Goal: Navigation & Orientation: Find specific page/section

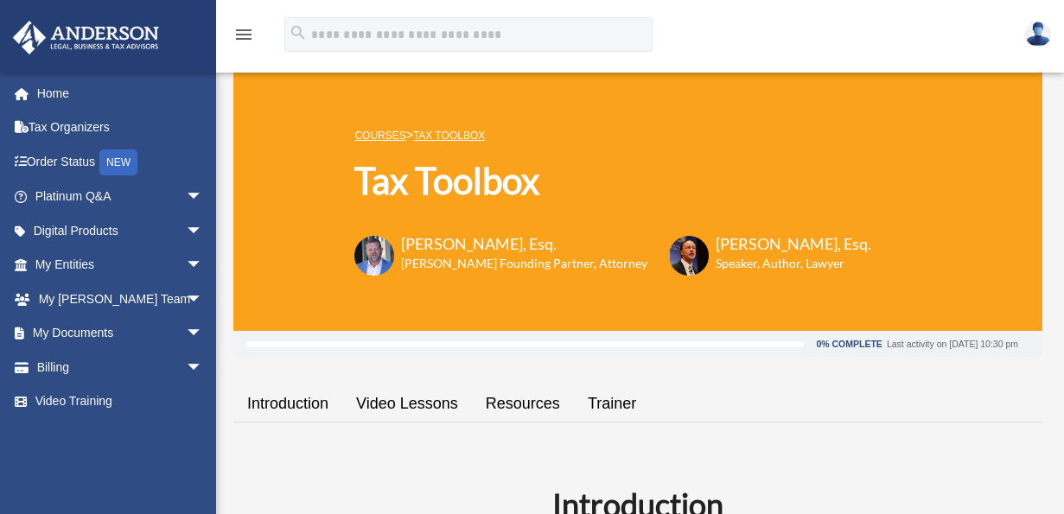
scroll to position [24, 0]
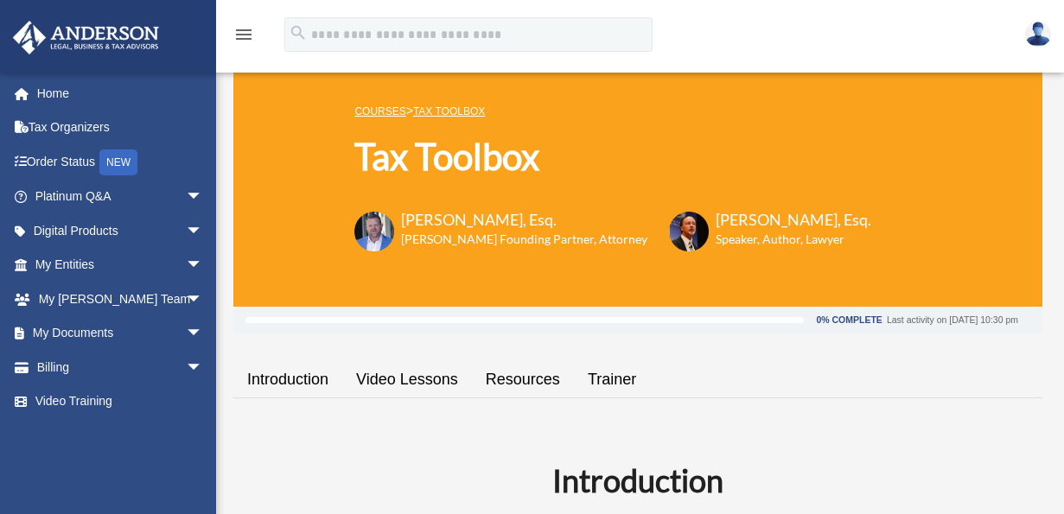
click at [1035, 41] on img at bounding box center [1038, 34] width 26 height 25
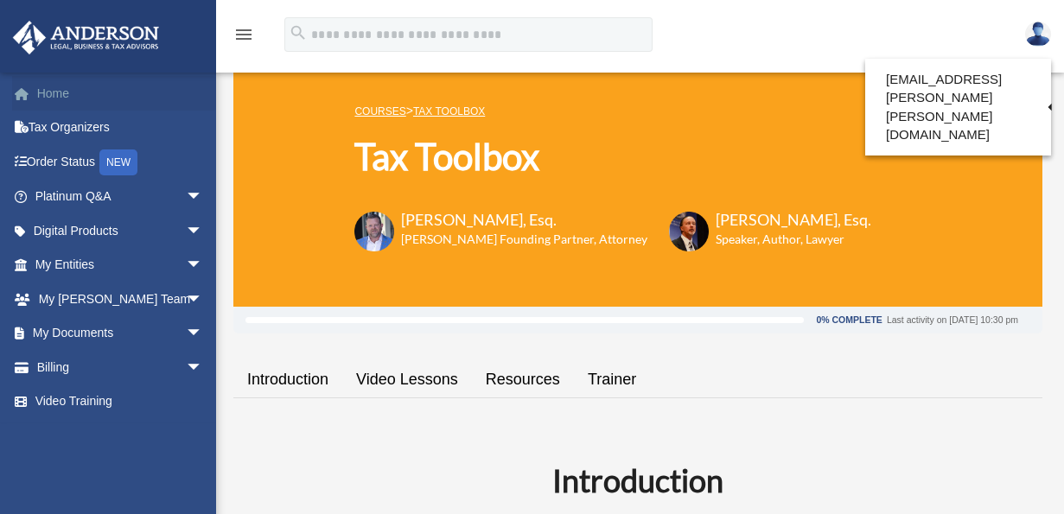
click at [61, 94] on link "Home" at bounding box center [120, 93] width 217 height 35
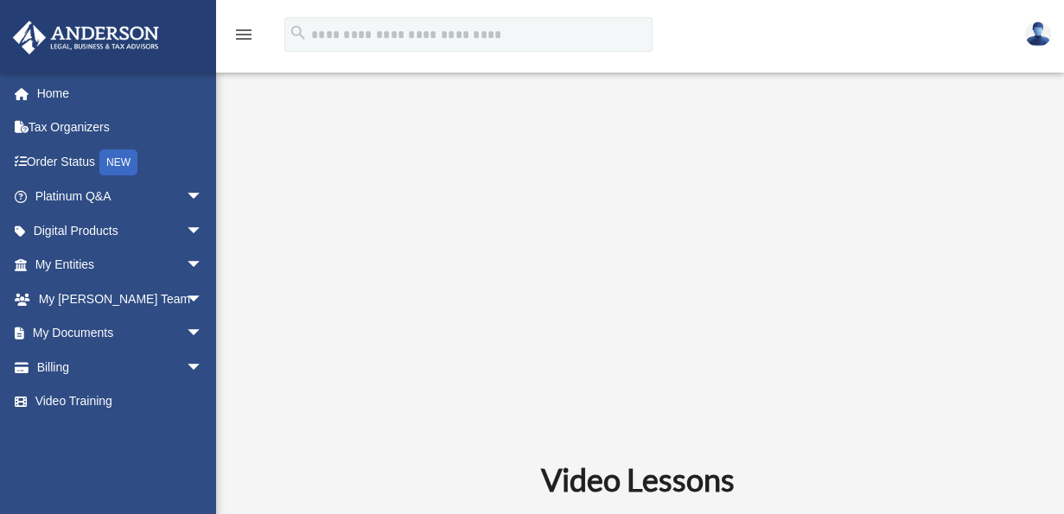
scroll to position [666, 0]
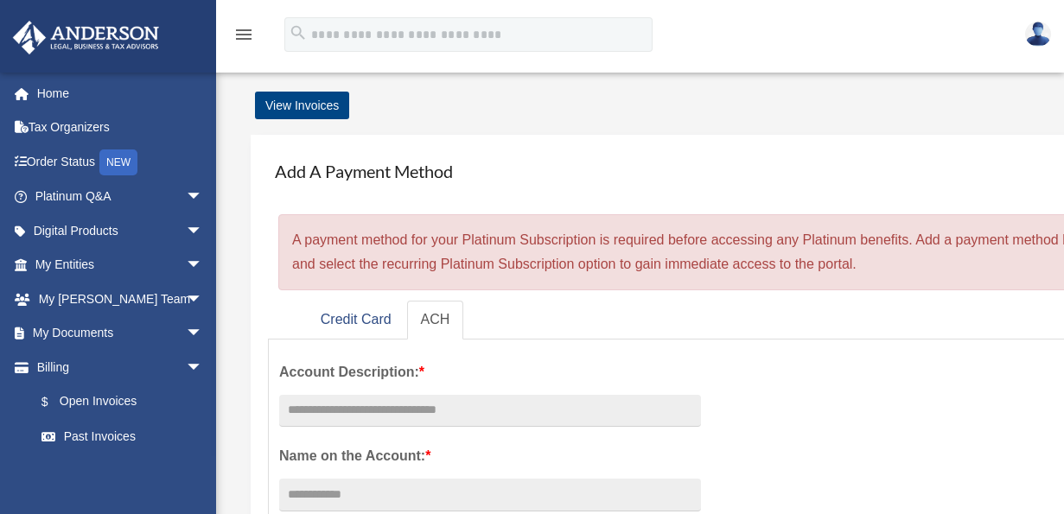
click at [241, 37] on icon "menu" at bounding box center [243, 34] width 21 height 21
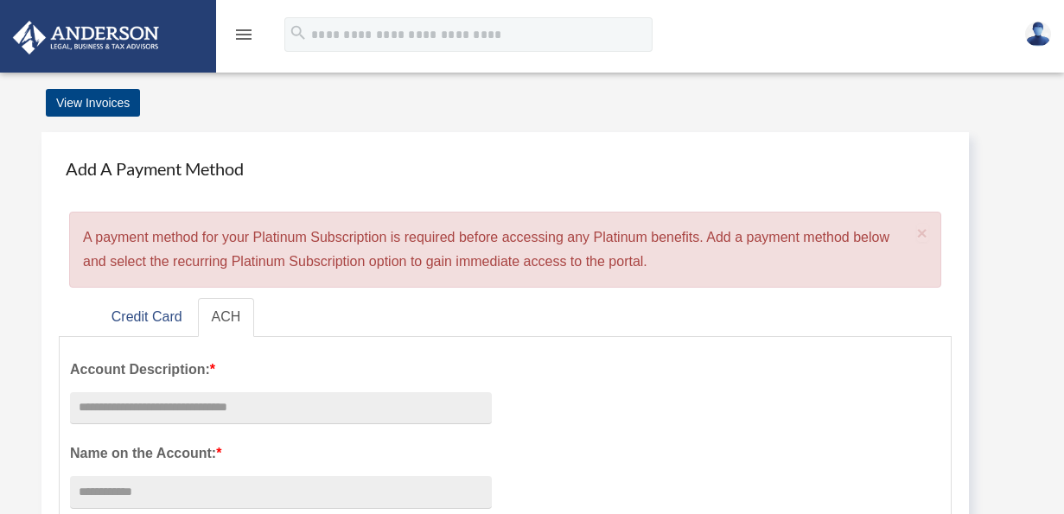
scroll to position [3, 0]
click at [1036, 29] on img at bounding box center [1038, 34] width 26 height 25
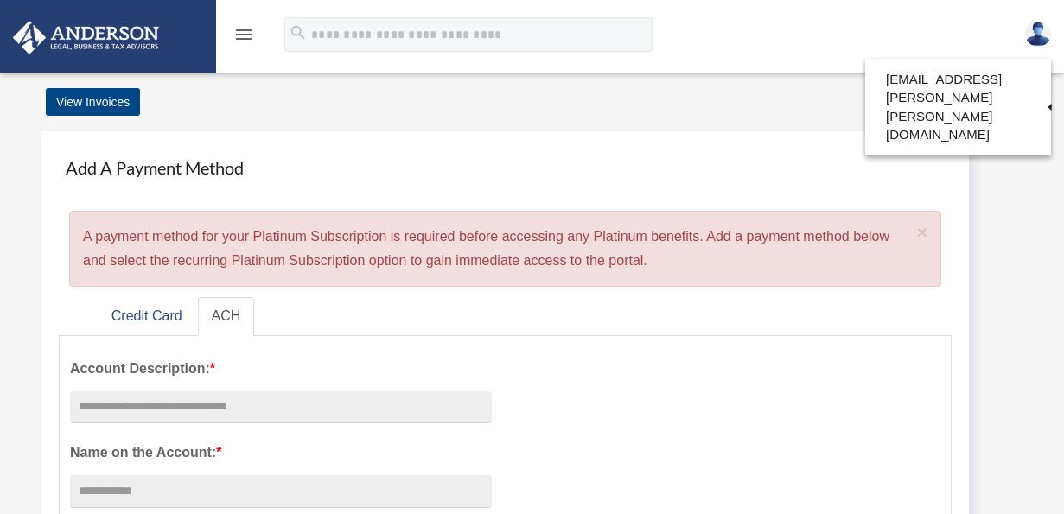
click at [243, 34] on icon "menu" at bounding box center [243, 34] width 21 height 21
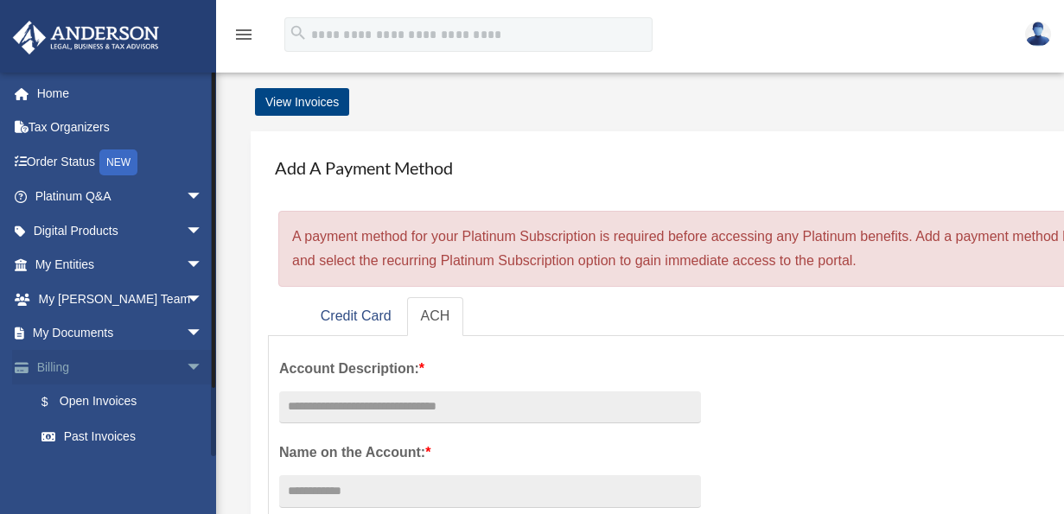
click at [186, 360] on span "arrow_drop_down" at bounding box center [203, 367] width 35 height 35
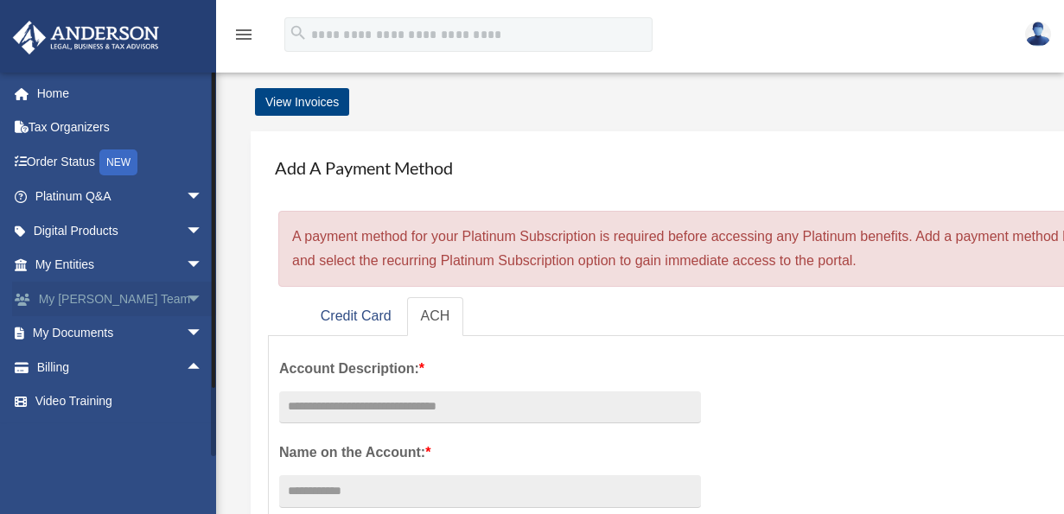
click at [186, 296] on span "arrow_drop_down" at bounding box center [203, 299] width 35 height 35
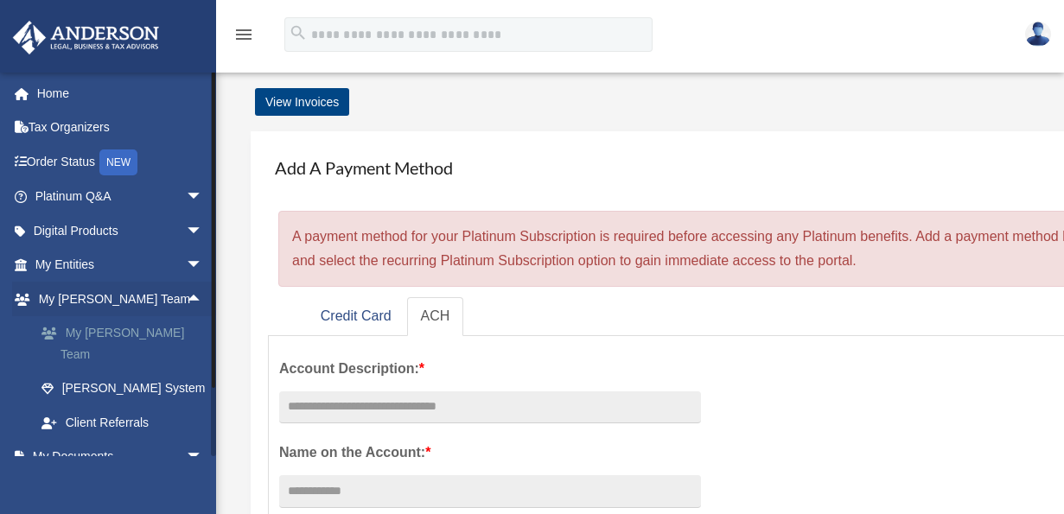
click at [162, 326] on link "My [PERSON_NAME] Team" at bounding box center [126, 343] width 205 height 55
click at [153, 331] on link "My [PERSON_NAME] Team" at bounding box center [126, 343] width 205 height 55
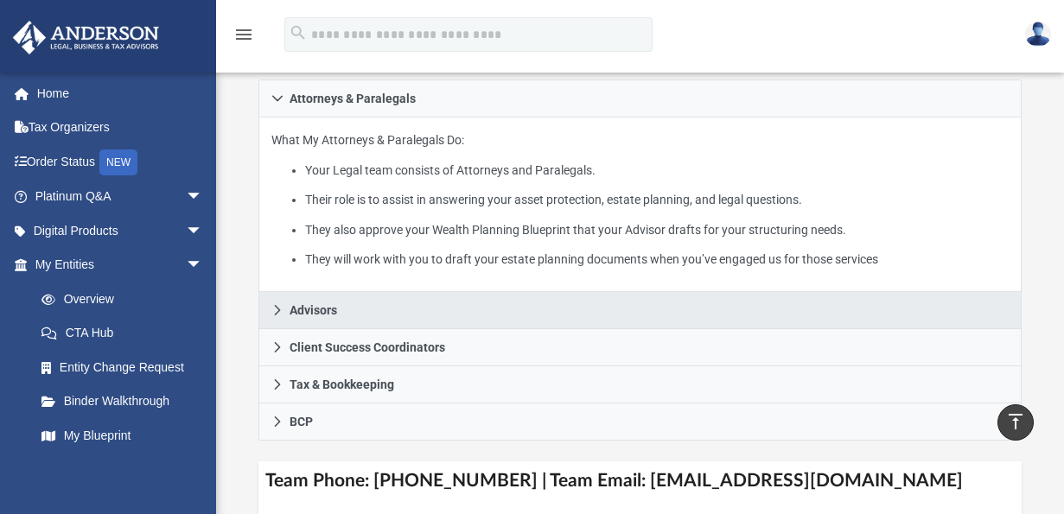
scroll to position [383, 0]
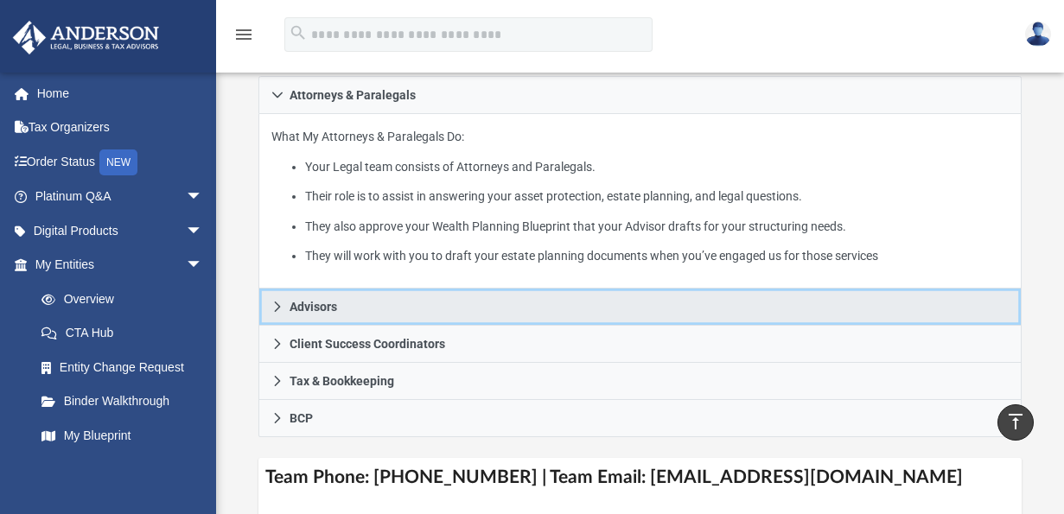
click at [379, 305] on link "Advisors" at bounding box center [639, 307] width 763 height 37
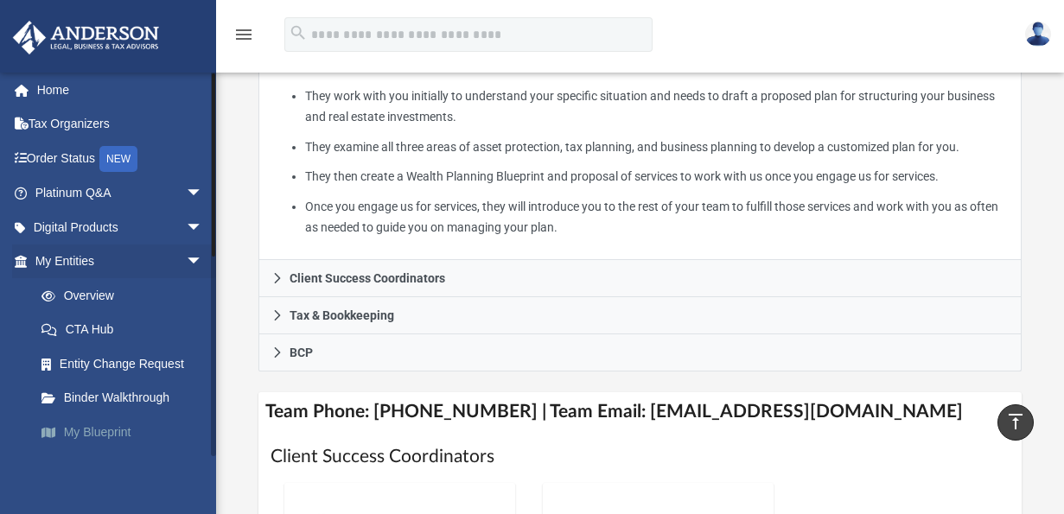
scroll to position [7, 0]
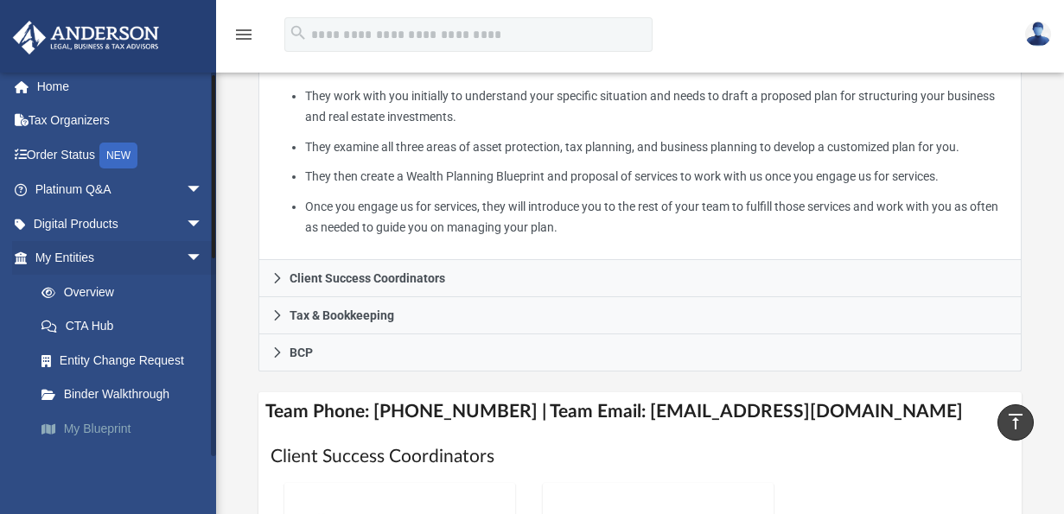
click at [112, 423] on link "My Blueprint" at bounding box center [126, 428] width 205 height 35
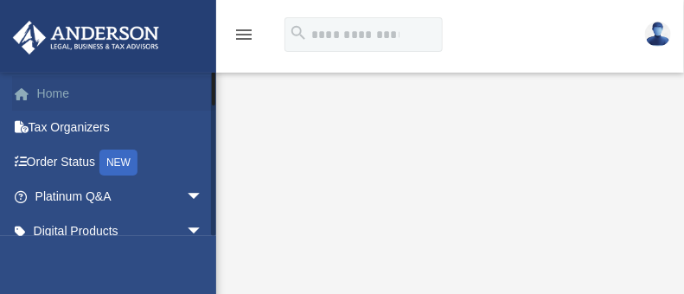
scroll to position [69, 0]
click at [54, 93] on link "Home" at bounding box center [120, 93] width 217 height 35
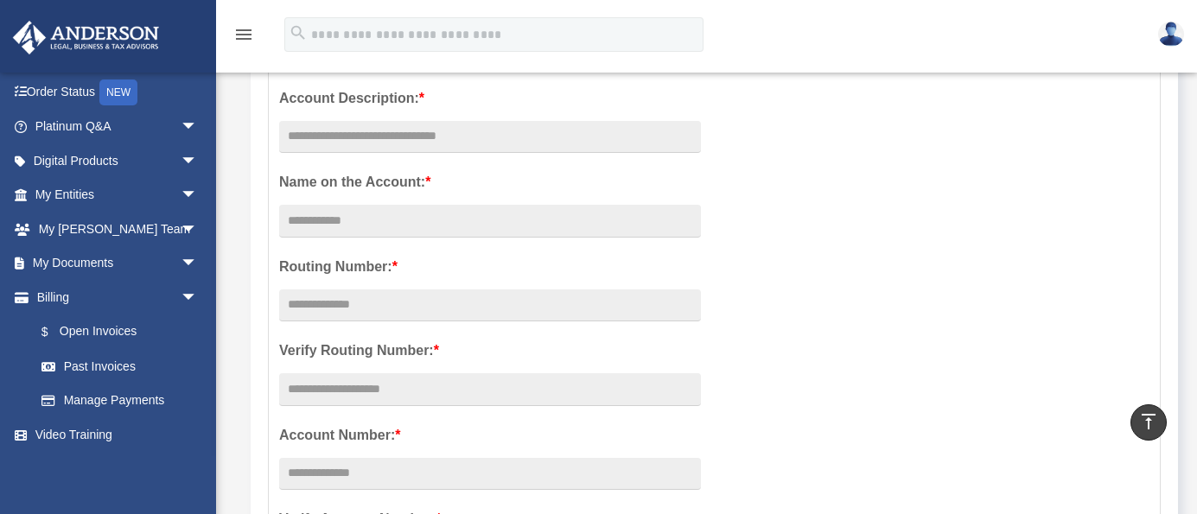
scroll to position [16, 0]
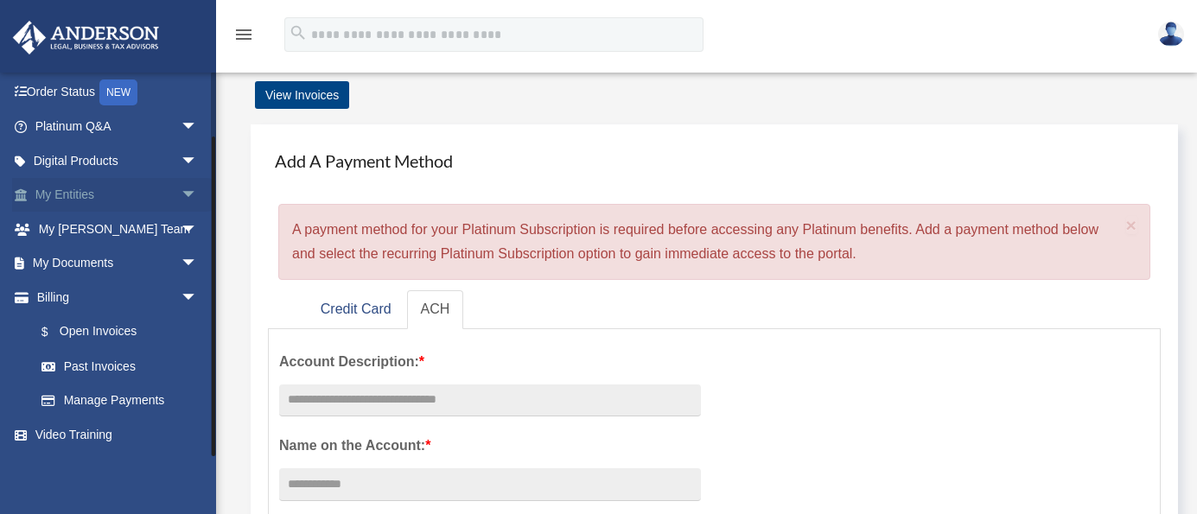
click at [104, 193] on link "My Entities arrow_drop_down" at bounding box center [118, 195] width 212 height 35
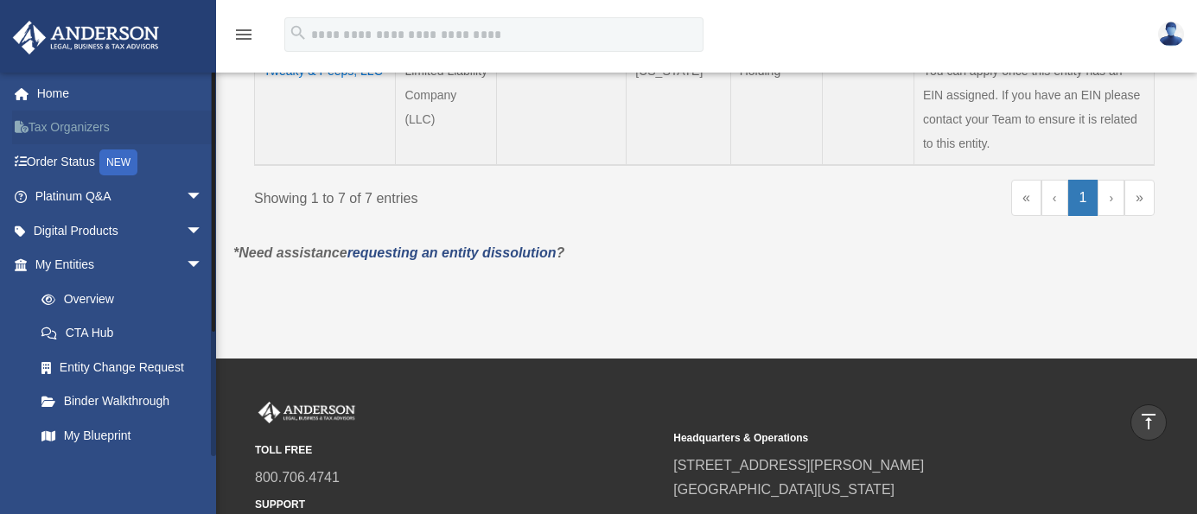
scroll to position [1142, 0]
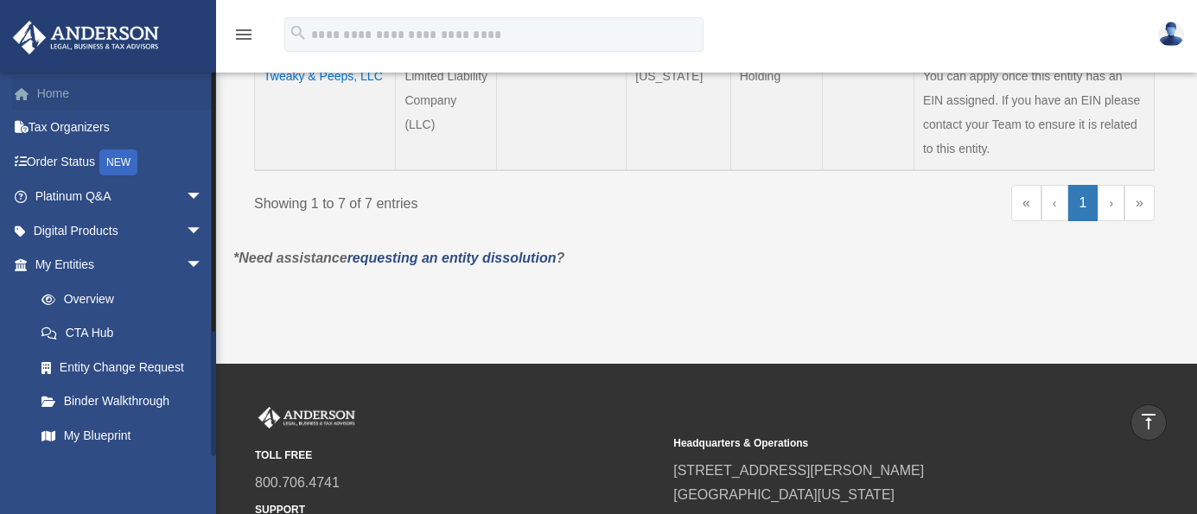
click at [61, 93] on link "Home" at bounding box center [120, 93] width 217 height 35
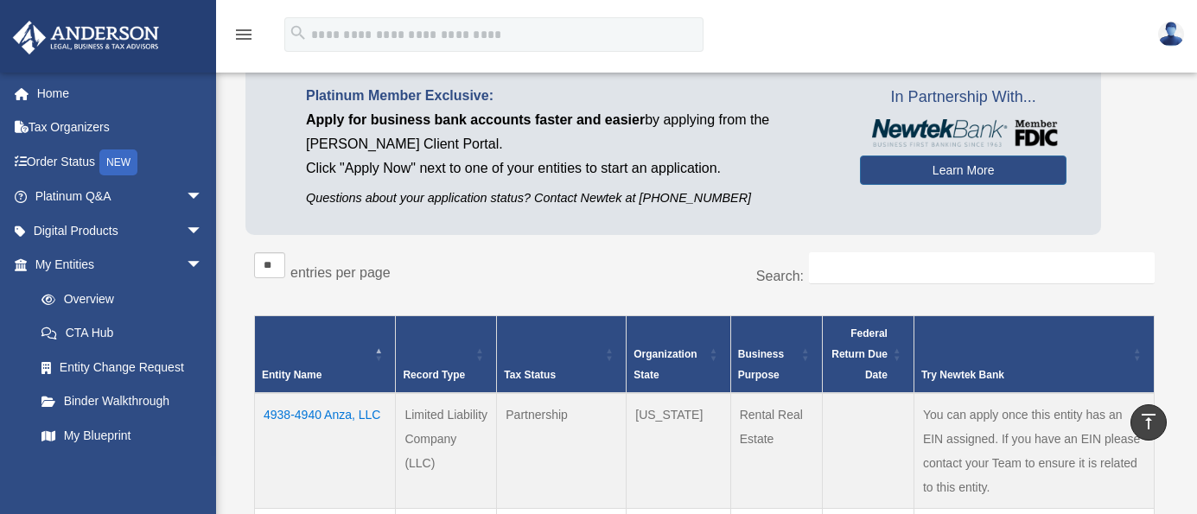
scroll to position [0, 0]
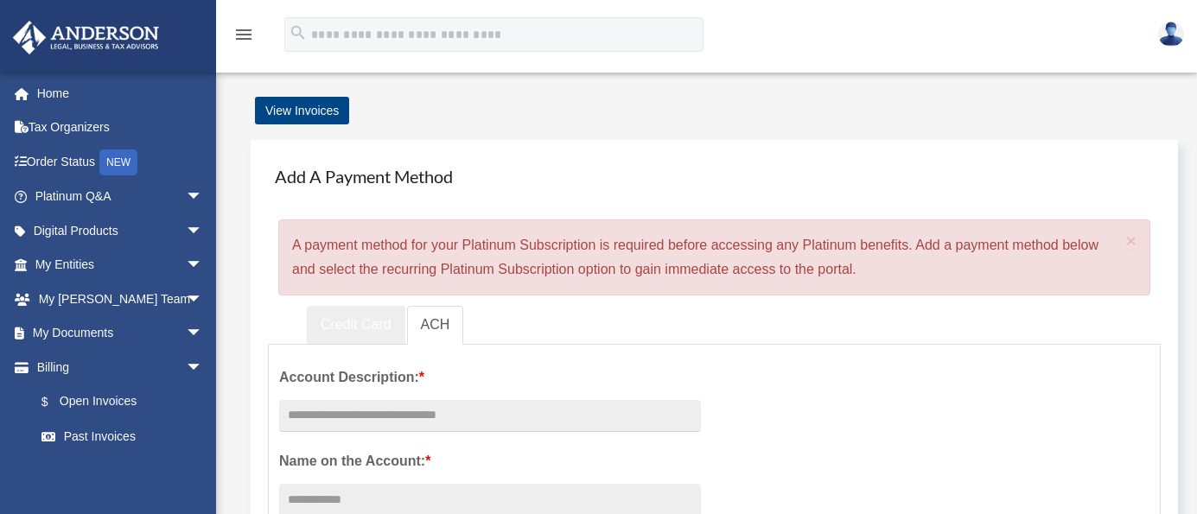
click at [341, 329] on link "Credit Card" at bounding box center [356, 325] width 99 height 39
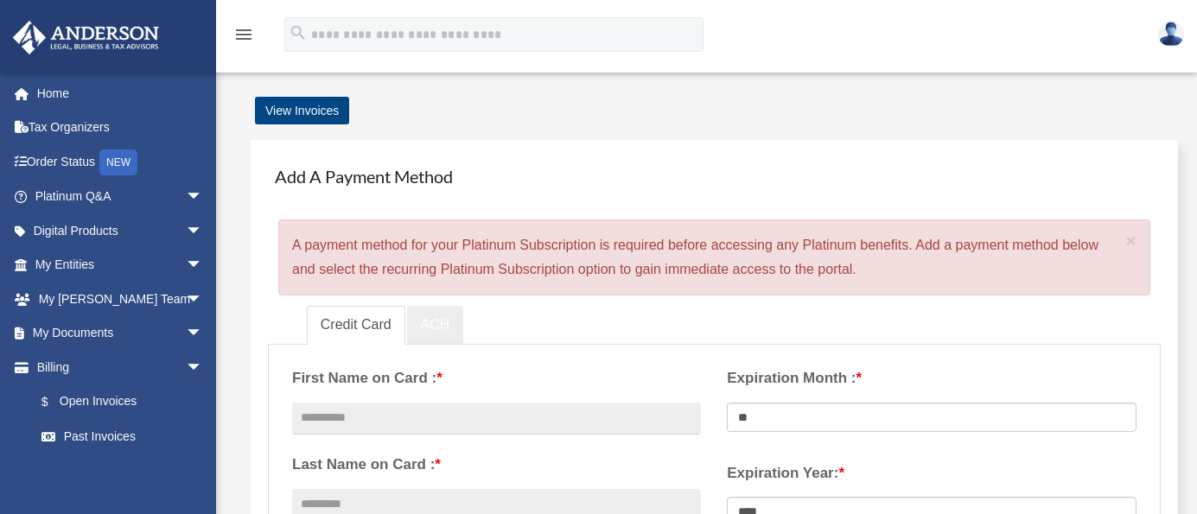
click at [451, 328] on link "ACH" at bounding box center [435, 325] width 57 height 39
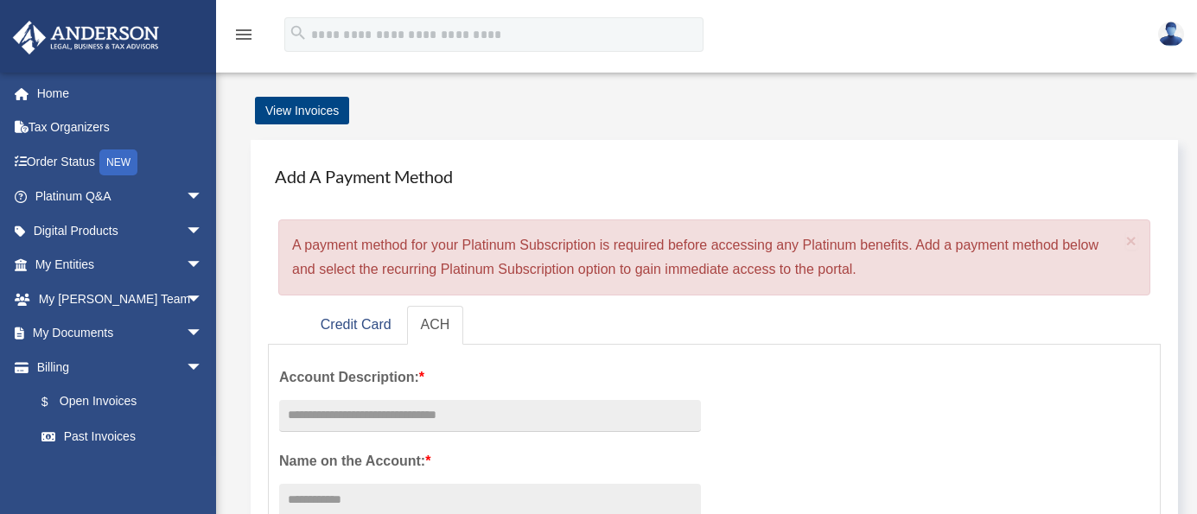
click at [1175, 41] on img at bounding box center [1171, 34] width 26 height 25
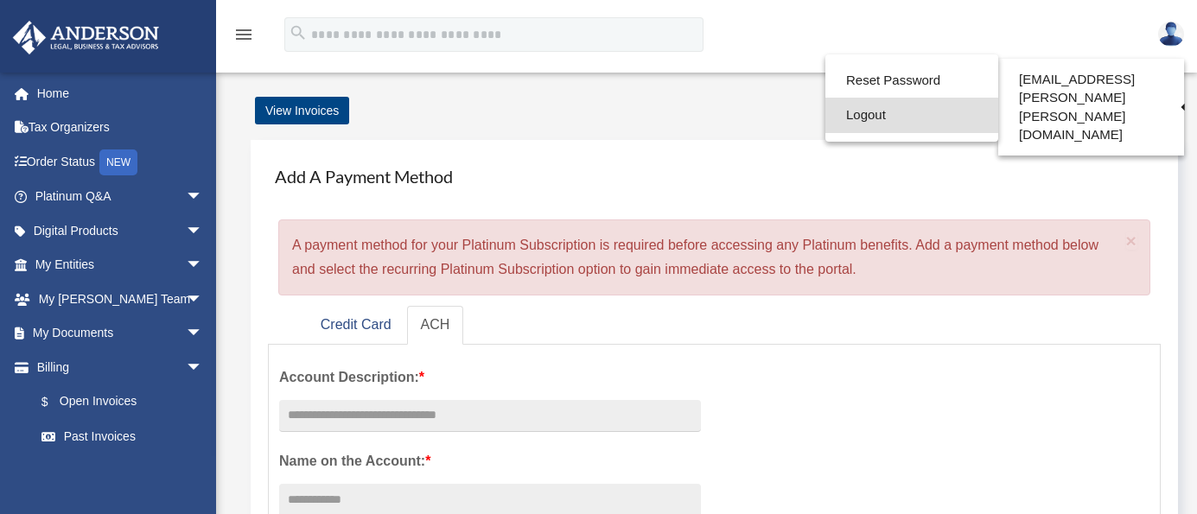
click at [846, 117] on link "Logout" at bounding box center [911, 115] width 173 height 35
